Goal: Information Seeking & Learning: Learn about a topic

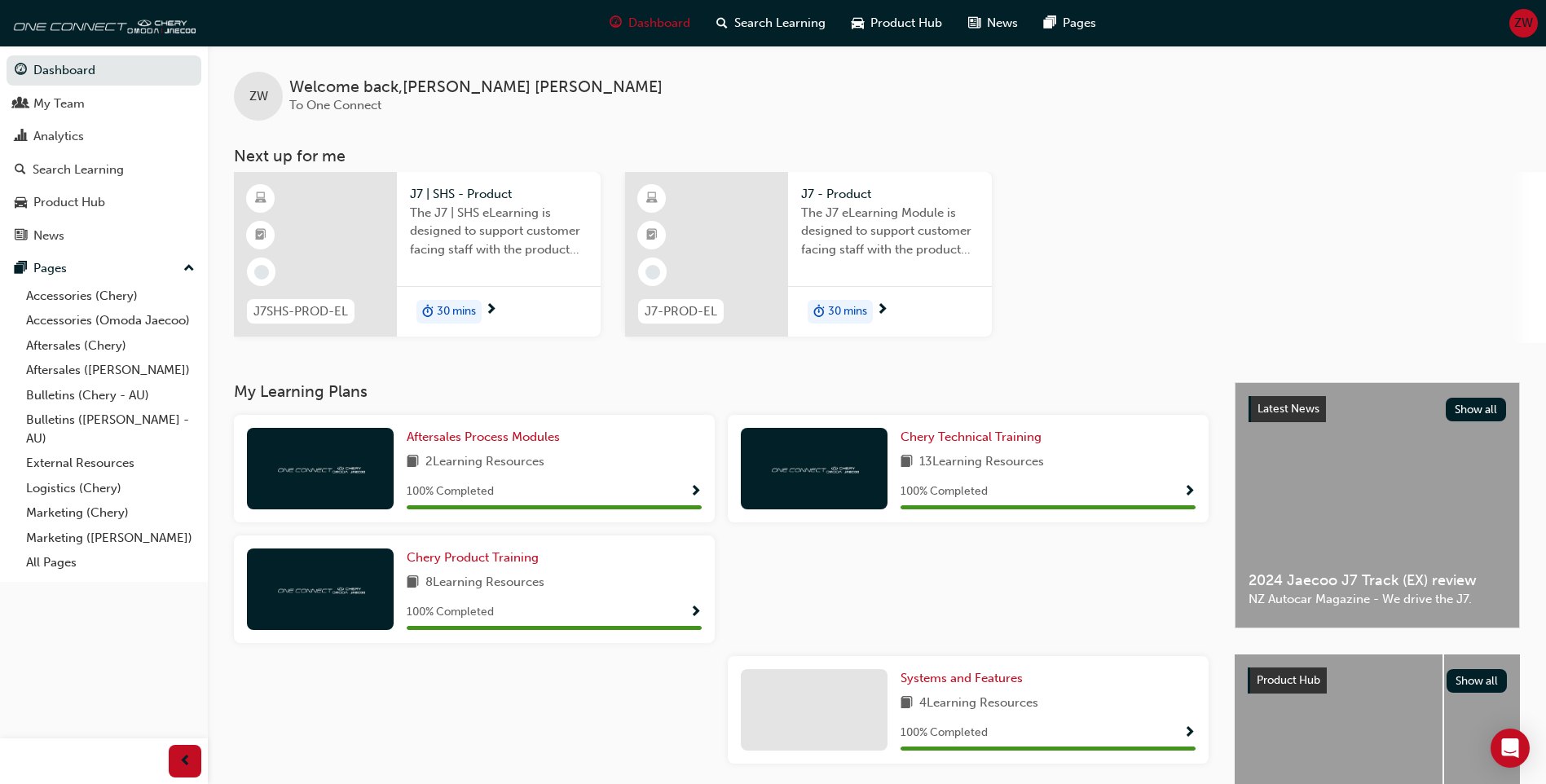
click at [861, 194] on span "J7 - Product" at bounding box center [890, 194] width 178 height 18
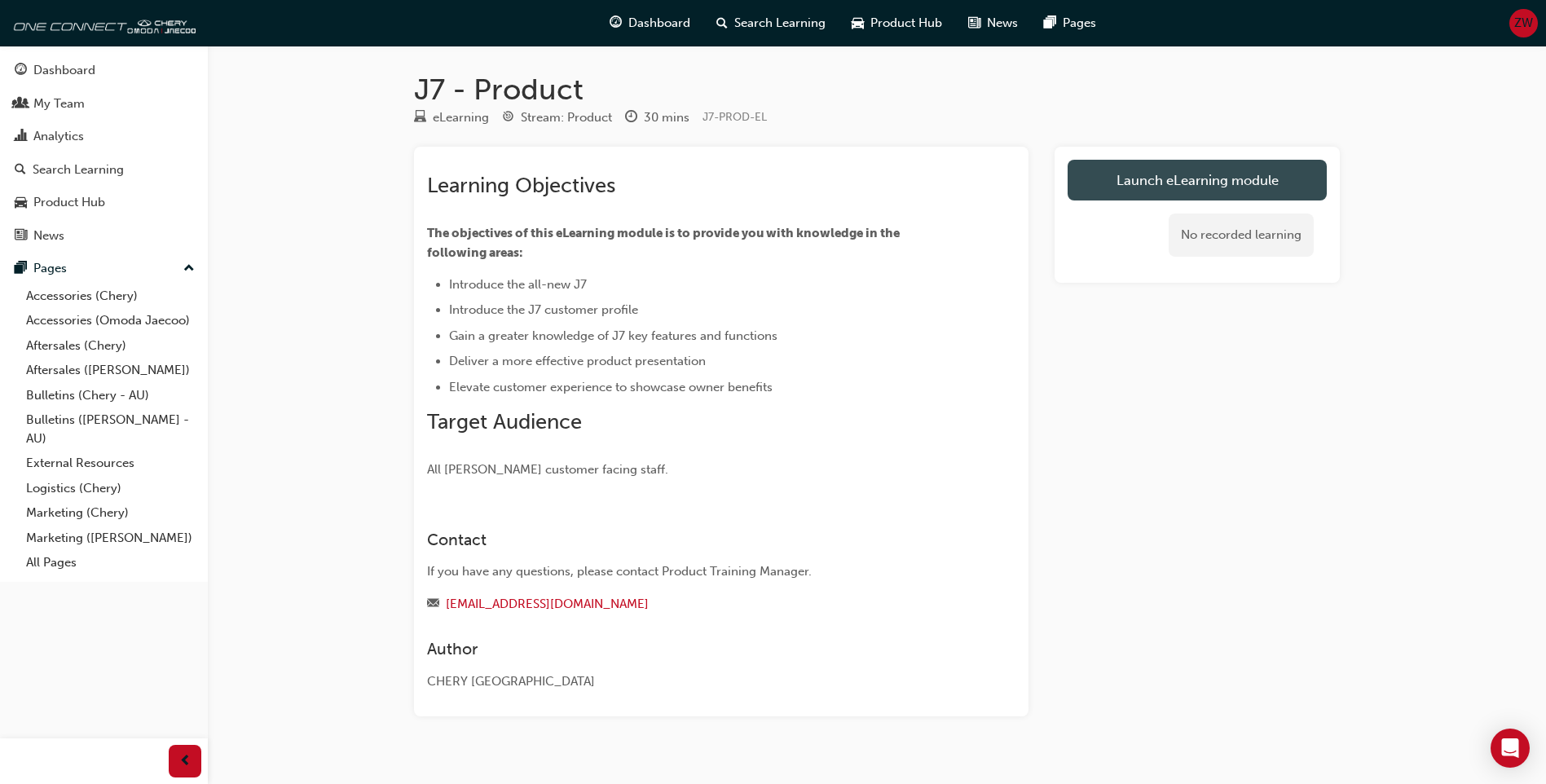
click at [1131, 175] on link "Launch eLearning module" at bounding box center [1197, 180] width 260 height 40
